Goal: Information Seeking & Learning: Understand process/instructions

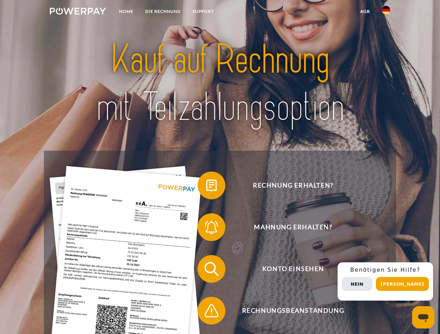
click at [78, 12] on img at bounding box center [78, 11] width 56 height 7
click at [386, 12] on img at bounding box center [386, 10] width 8 height 8
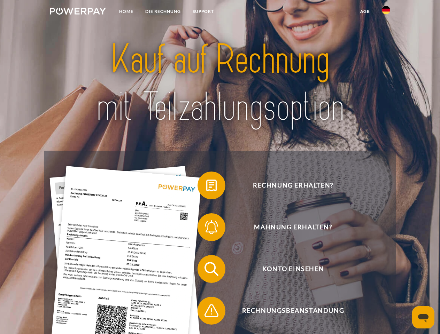
click at [364, 11] on link "agb" at bounding box center [365, 11] width 22 height 13
click at [206, 187] on span at bounding box center [200, 185] width 35 height 35
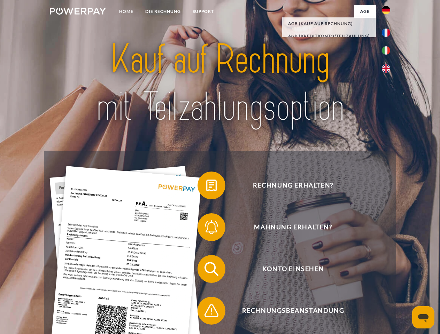
click at [206, 229] on span at bounding box center [200, 227] width 35 height 35
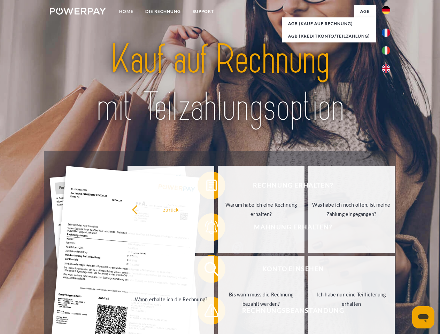
click at [218, 270] on link "Bis wann muss die Rechnung bezahlt werden?" at bounding box center [261, 299] width 87 height 87
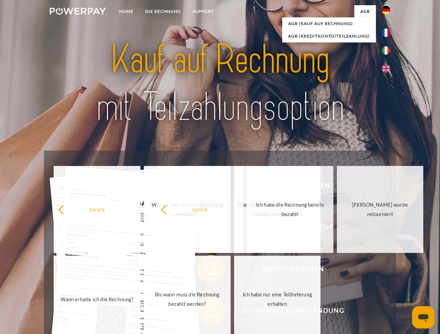
click at [206, 312] on span at bounding box center [200, 310] width 35 height 35
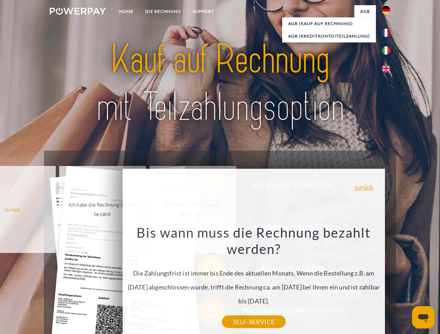
click at [387, 282] on div "Rechnung erhalten? Mahnung erhalten? Konto einsehen" at bounding box center [220, 290] width 352 height 278
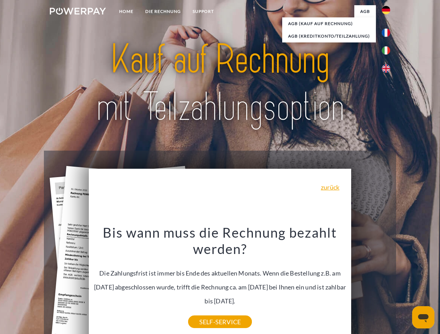
click at [370, 283] on span "Konto einsehen" at bounding box center [292, 269] width 171 height 28
click at [404, 284] on header "Home DIE RECHNUNG SUPPORT" at bounding box center [220, 240] width 440 height 481
